Goal: Information Seeking & Learning: Learn about a topic

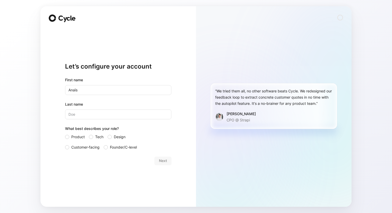
type input "Anaïs"
click at [83, 115] on input "Last name" at bounding box center [118, 115] width 106 height 10
type input "[PERSON_NAME]"
click at [110, 136] on div at bounding box center [110, 137] width 4 height 4
click at [108, 134] on input "Design" at bounding box center [108, 134] width 0 height 0
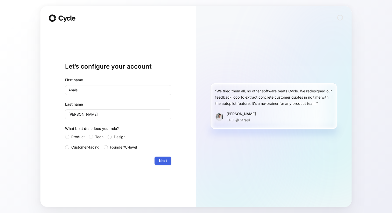
click at [165, 160] on span "Next" at bounding box center [163, 161] width 8 height 6
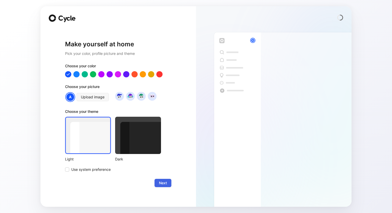
click at [164, 183] on span "Next" at bounding box center [163, 183] width 8 height 6
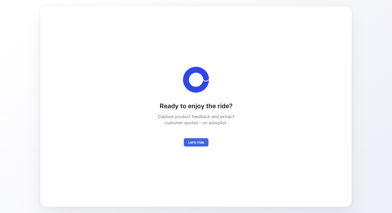
click at [194, 143] on span "Let’s ride" at bounding box center [196, 143] width 16 height 6
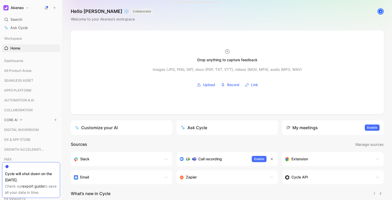
scroll to position [1, 0]
click at [19, 97] on span "AUTOMATION & AI" at bounding box center [19, 98] width 30 height 5
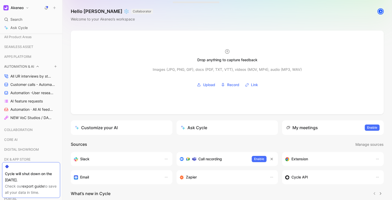
scroll to position [38, 0]
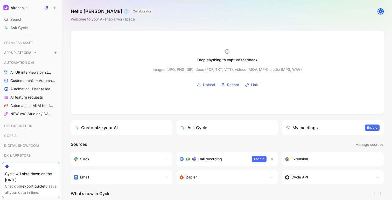
click at [35, 52] on icon at bounding box center [35, 53] width 4 height 4
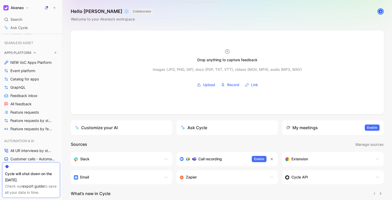
click at [35, 52] on icon at bounding box center [35, 53] width 4 height 4
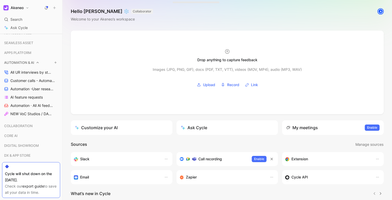
click at [37, 62] on icon at bounding box center [38, 62] width 2 height 1
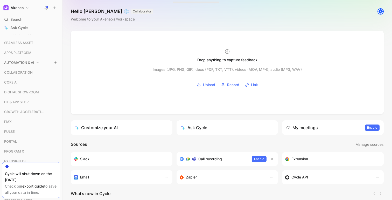
click at [37, 62] on icon at bounding box center [38, 62] width 2 height 1
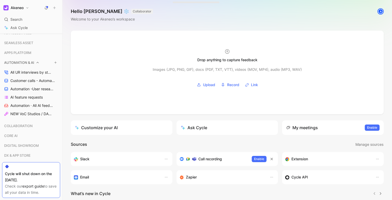
click at [37, 62] on icon at bounding box center [38, 62] width 2 height 1
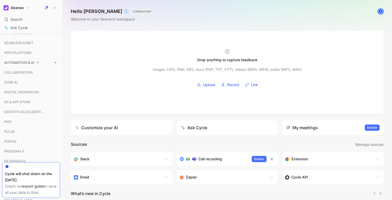
click at [37, 62] on icon at bounding box center [38, 63] width 4 height 4
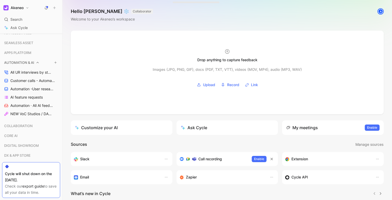
click at [37, 62] on icon at bounding box center [38, 62] width 2 height 1
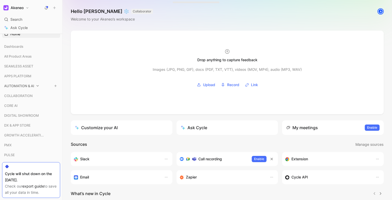
scroll to position [22, 0]
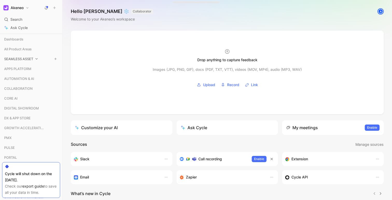
click at [37, 58] on icon at bounding box center [37, 59] width 4 height 4
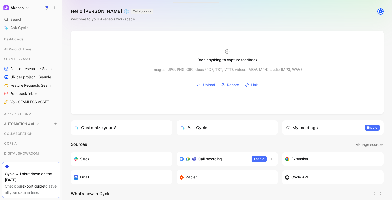
click at [38, 122] on icon at bounding box center [38, 124] width 4 height 4
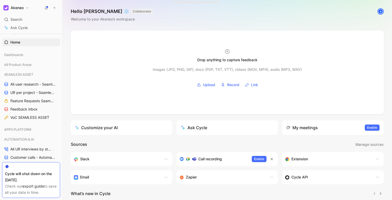
scroll to position [0, 0]
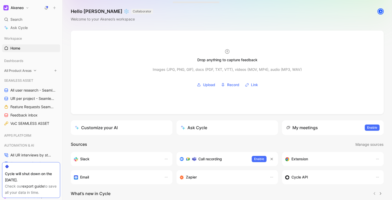
click at [36, 70] on icon at bounding box center [35, 70] width 2 height 1
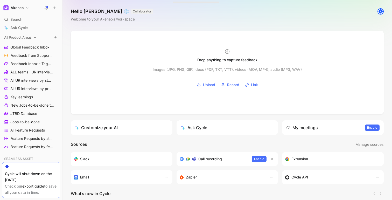
scroll to position [35, 0]
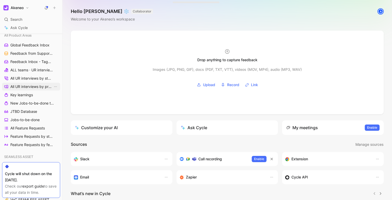
click at [35, 85] on span "All UR interviews by projects" at bounding box center [31, 86] width 43 height 5
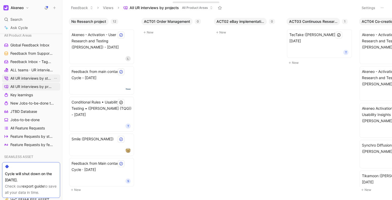
click at [37, 77] on span "All UR interviews by status" at bounding box center [31, 78] width 43 height 5
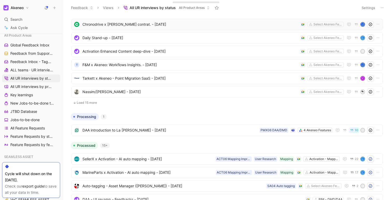
scroll to position [130, 0]
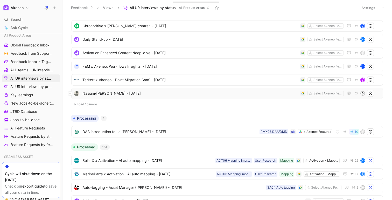
click at [123, 95] on span "Nassim/[PERSON_NAME] - [DATE]" at bounding box center [190, 93] width 216 height 6
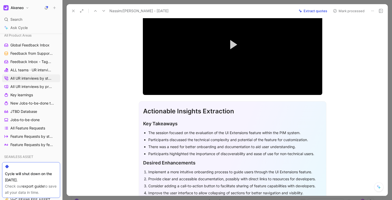
scroll to position [60, 0]
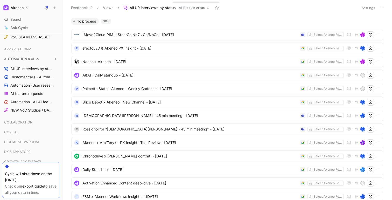
scroll to position [186, 0]
click at [33, 69] on span "All UR interviews by status" at bounding box center [31, 67] width 43 height 5
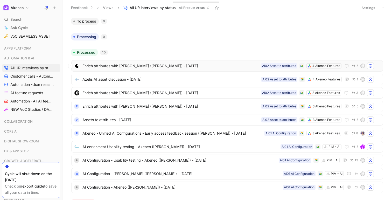
scroll to position [7, 0]
